Goal: Information Seeking & Learning: Learn about a topic

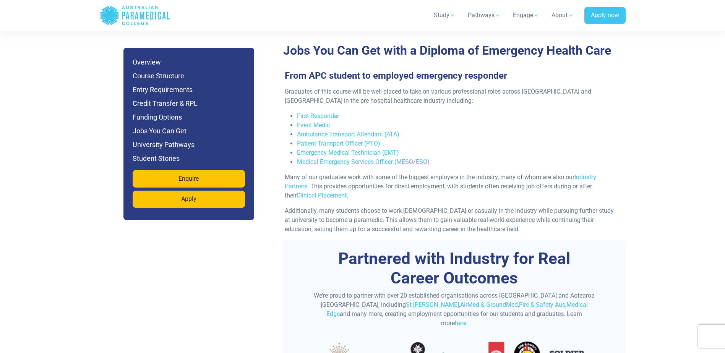
scroll to position [2483, 0]
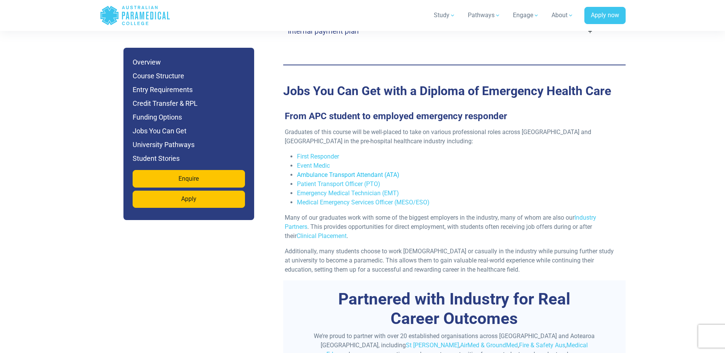
click at [361, 171] on link "Ambulance Transport Attendant (ATA)" at bounding box center [348, 174] width 102 height 7
click at [344, 189] on link "Emergency Medical Technician (EMT)" at bounding box center [348, 192] width 102 height 7
click at [364, 199] on link "Medical Emergency Services Officer (MESO/ESO)" at bounding box center [363, 202] width 133 height 7
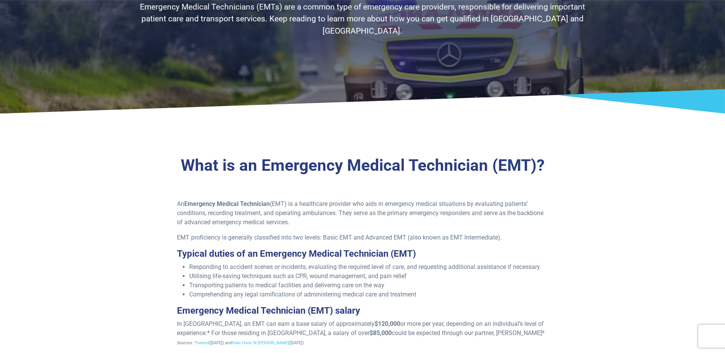
scroll to position [153, 0]
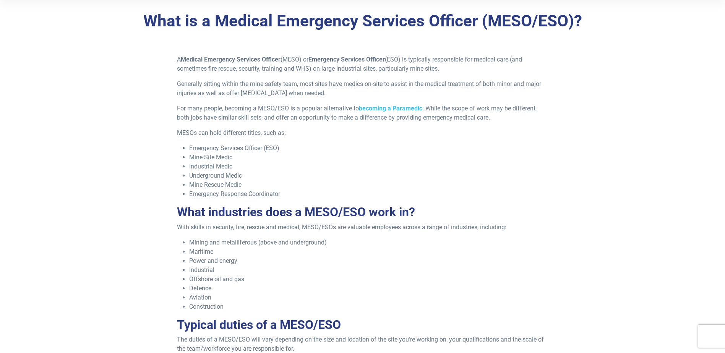
scroll to position [229, 0]
